Goal: Task Accomplishment & Management: Use online tool/utility

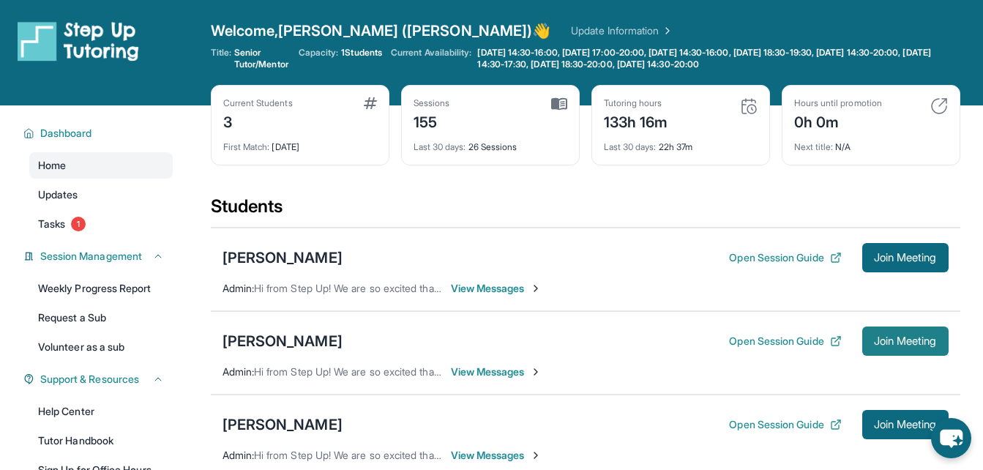
click at [912, 341] on span "Join Meeting" at bounding box center [905, 341] width 63 height 9
click at [782, 338] on button "Open Session Guide" at bounding box center [785, 341] width 112 height 15
click at [883, 337] on span "Join Meeting" at bounding box center [905, 341] width 63 height 9
